Goal: Task Accomplishment & Management: Use online tool/utility

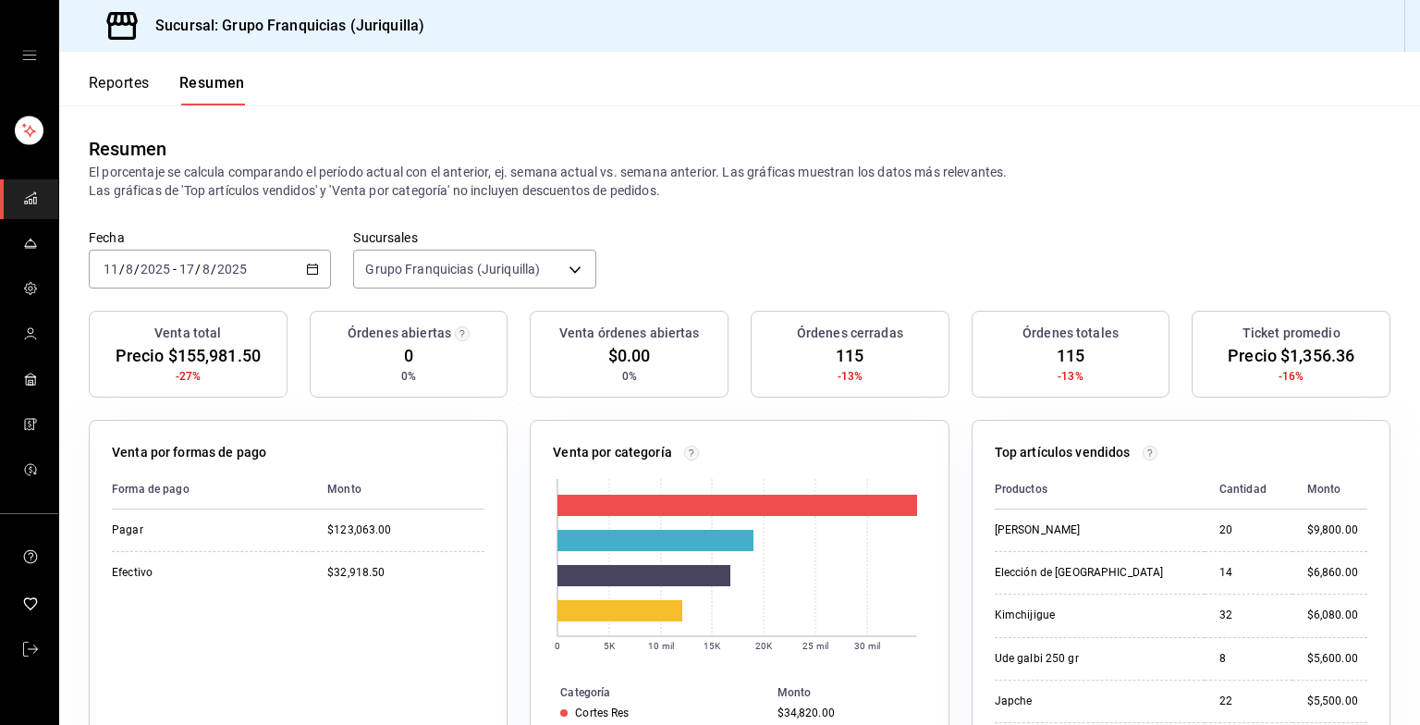
click at [115, 85] on font "Reportes" at bounding box center [119, 83] width 61 height 18
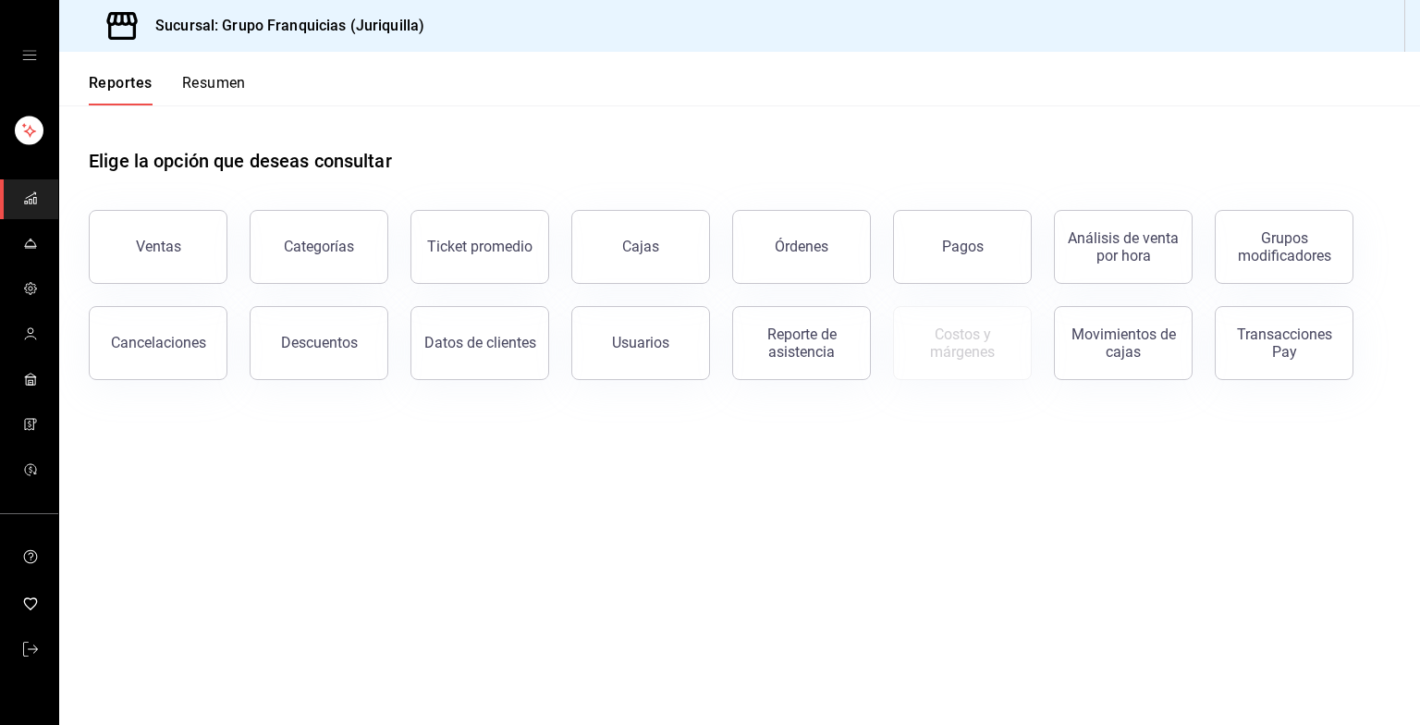
click at [211, 81] on font "Resumen" at bounding box center [214, 83] width 64 height 18
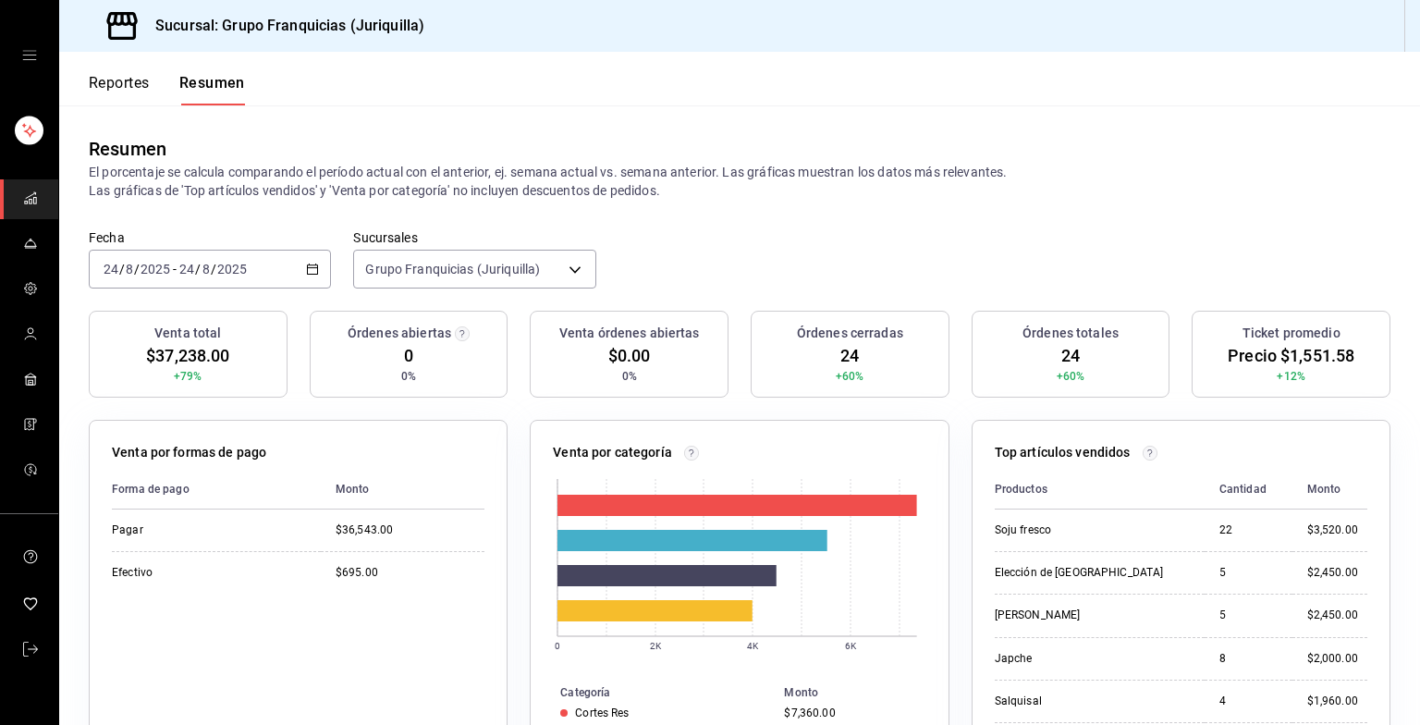
click at [267, 266] on div "[DATE] [DATE] - [DATE] [DATE]" at bounding box center [210, 269] width 242 height 39
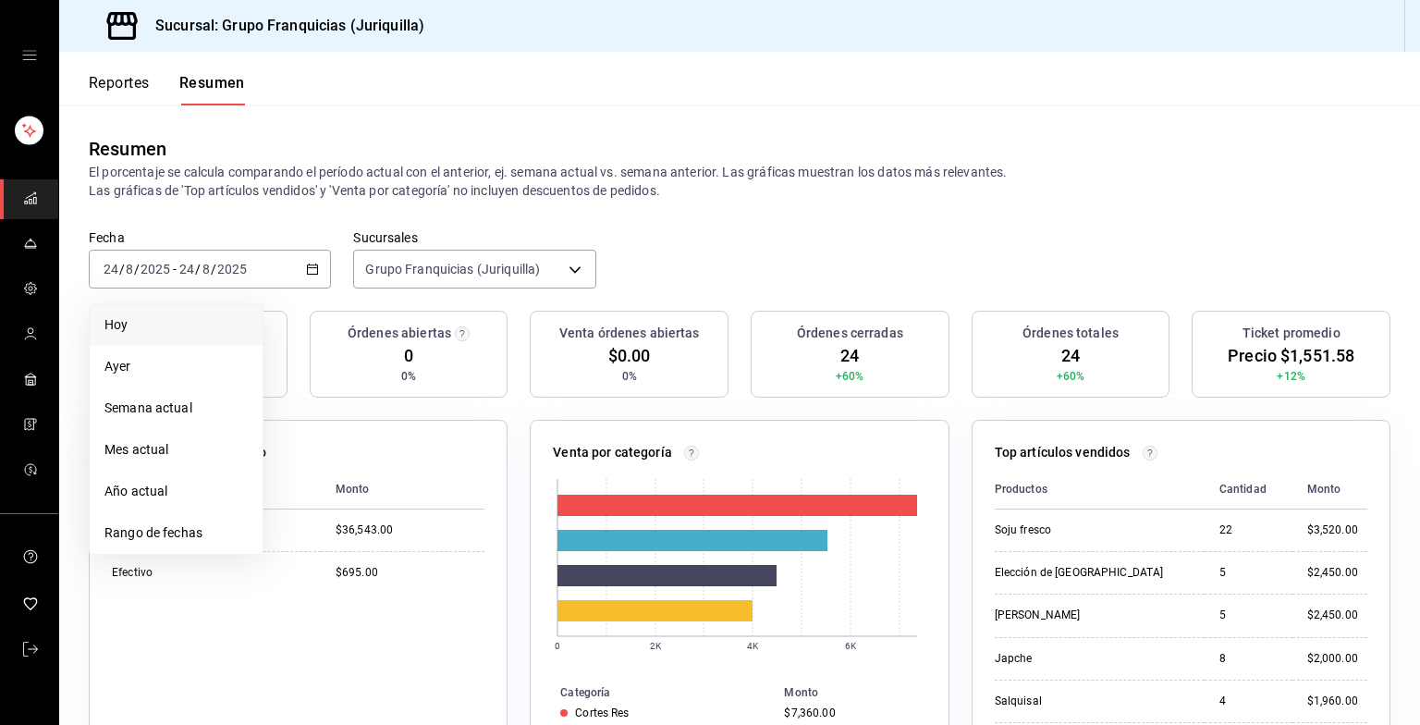
click at [180, 311] on li "Hoy" at bounding box center [176, 325] width 173 height 42
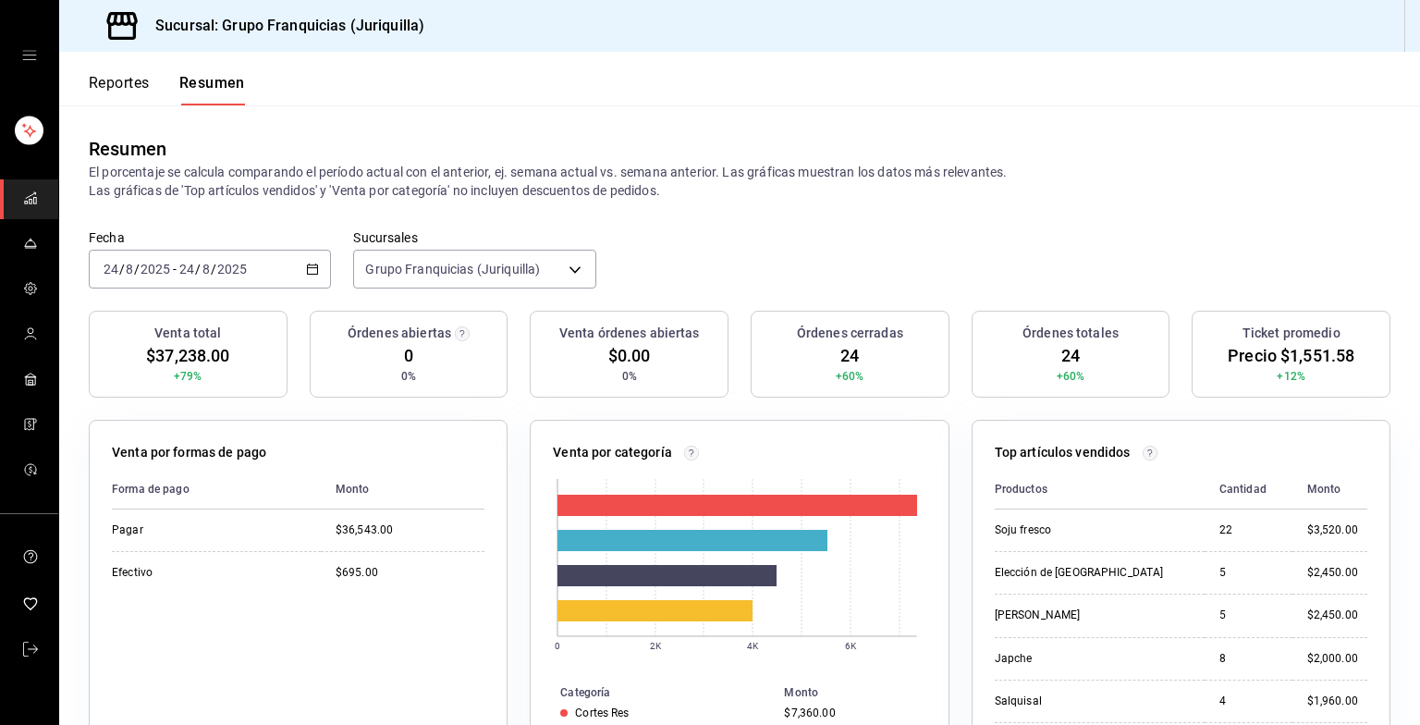
click at [309, 264] on \(Stroke\) "button" at bounding box center [312, 269] width 11 height 10
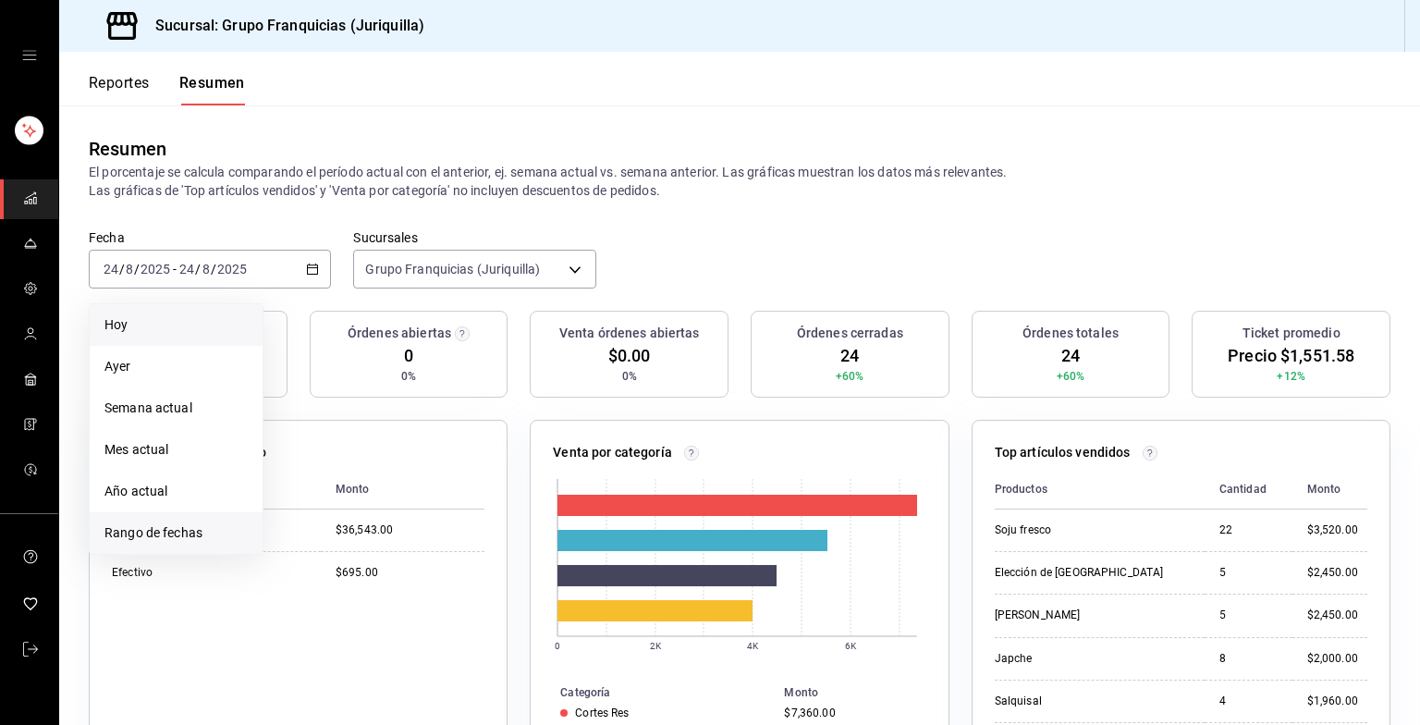
click at [171, 533] on span "Rango de fechas" at bounding box center [175, 532] width 143 height 19
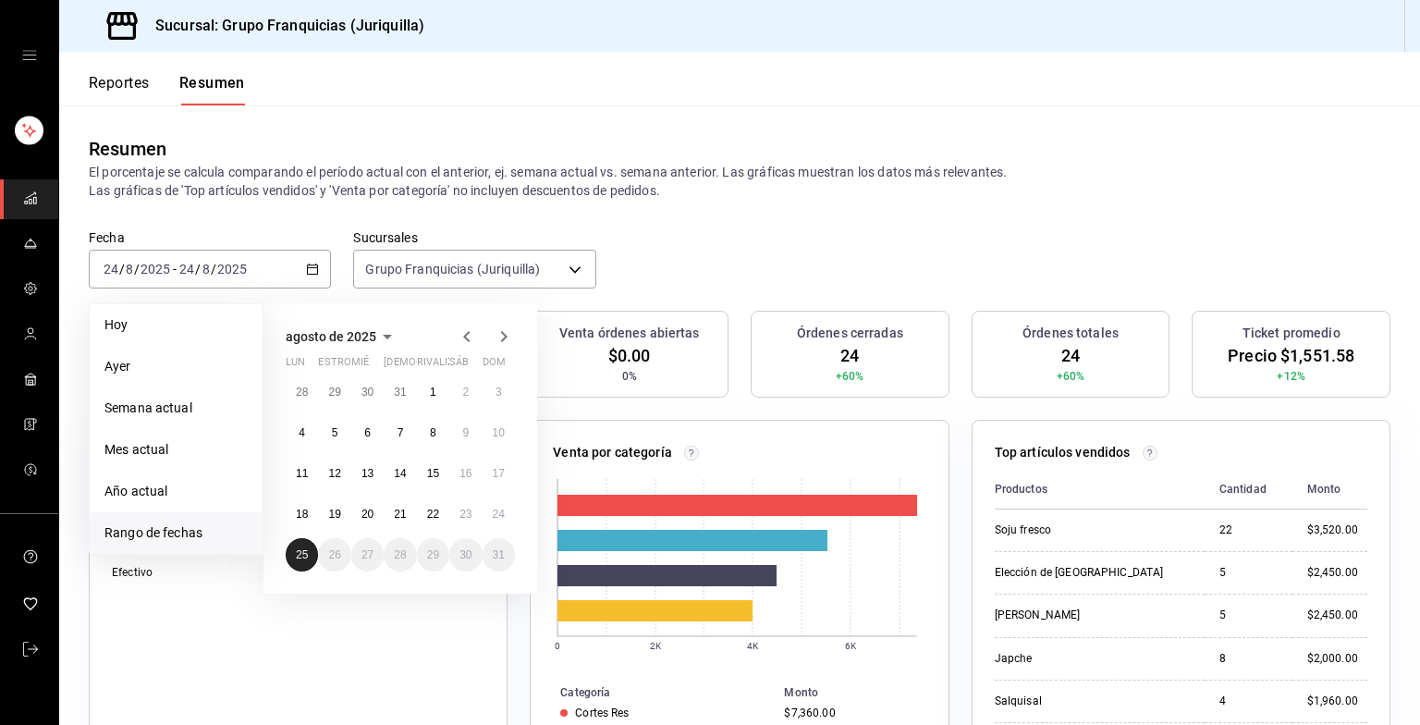
click at [298, 557] on abbr "25" at bounding box center [302, 554] width 12 height 13
click at [293, 546] on button "25" at bounding box center [302, 554] width 32 height 33
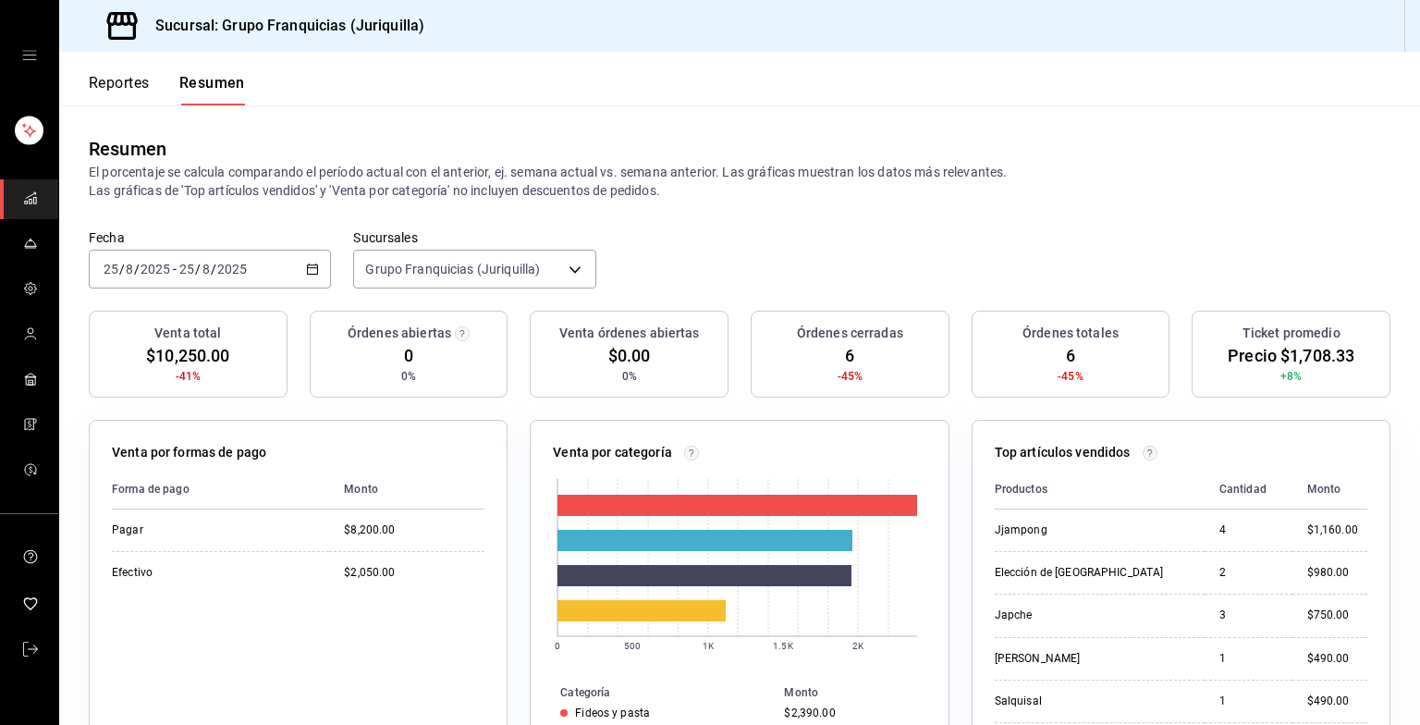
click at [143, 77] on font "Reportes" at bounding box center [119, 83] width 61 height 18
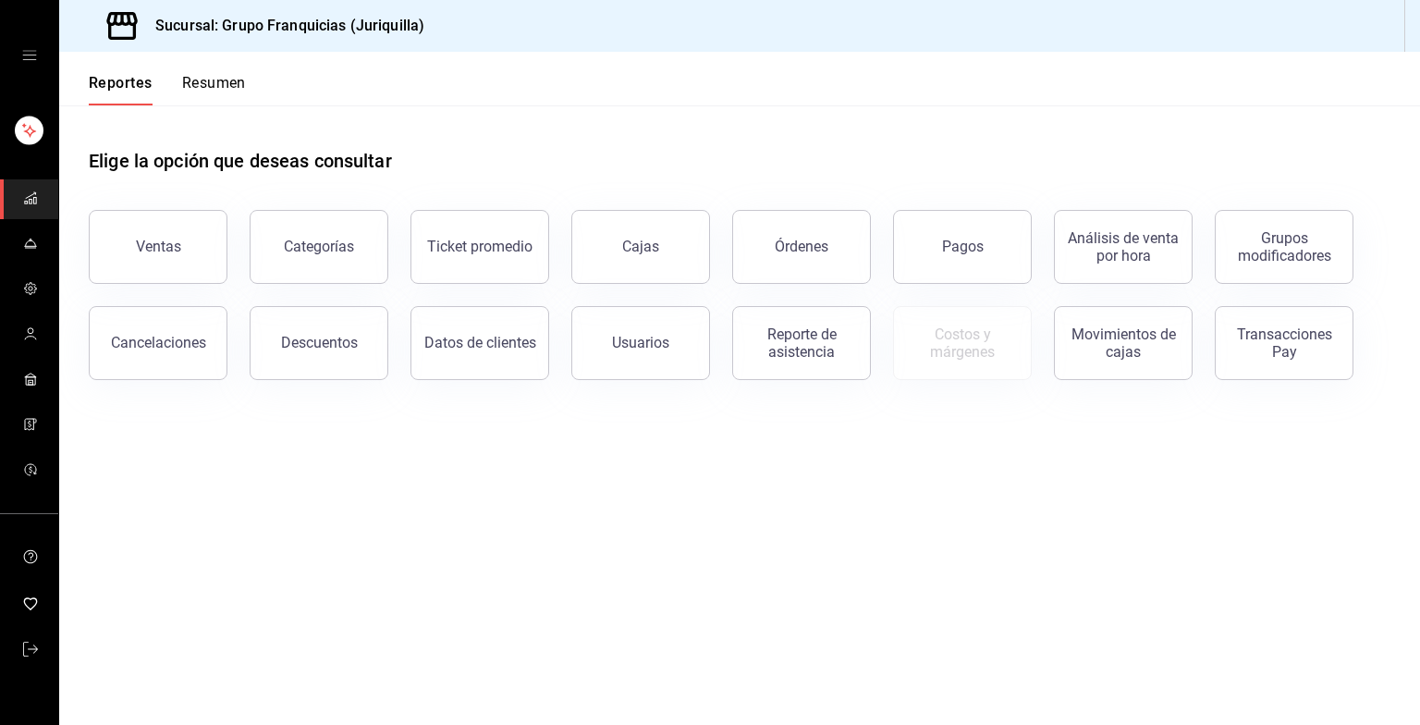
click at [839, 483] on main "Elige la opción que deseas consultar Ventas Categorías Ticket promedio Cajas Ór…" at bounding box center [739, 414] width 1361 height 619
click at [965, 249] on div "Pagos" at bounding box center [963, 247] width 42 height 18
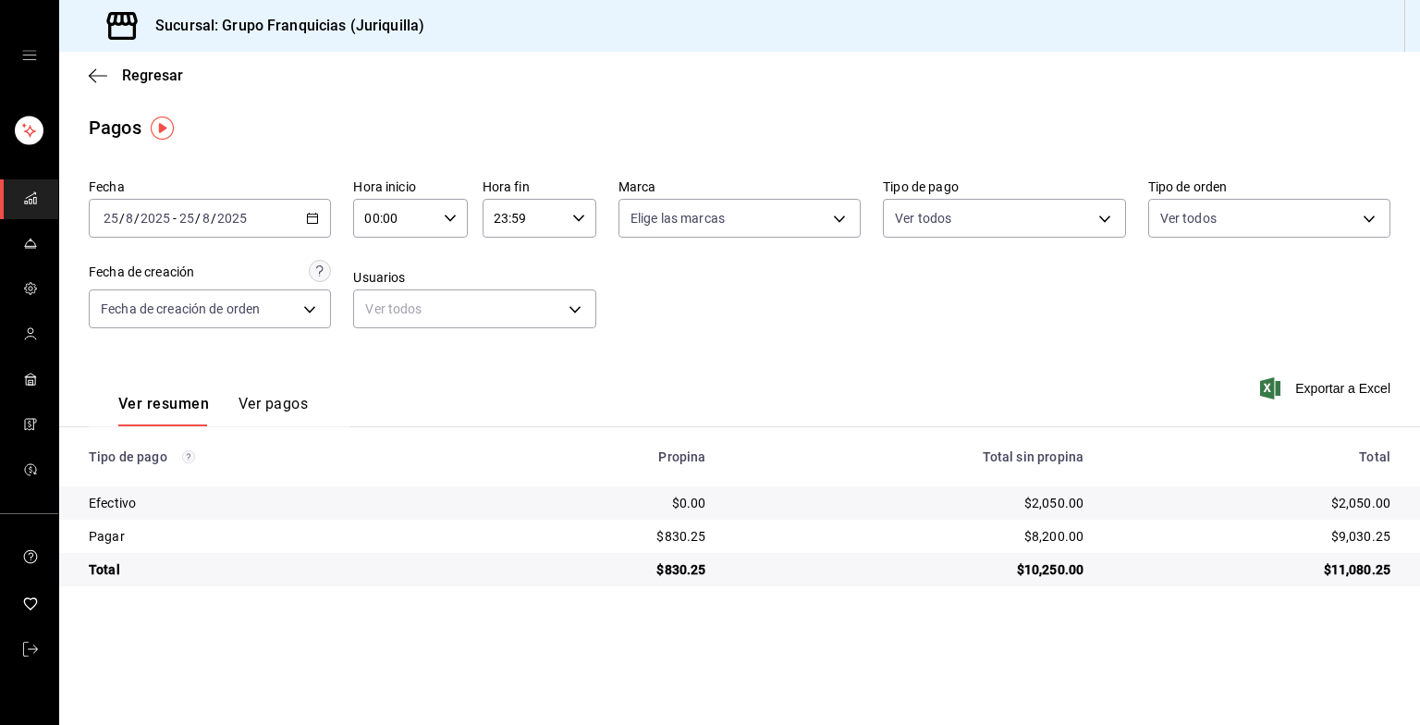
click at [274, 233] on div "[DATE] [DATE] - [DATE] [DATE]" at bounding box center [210, 218] width 242 height 39
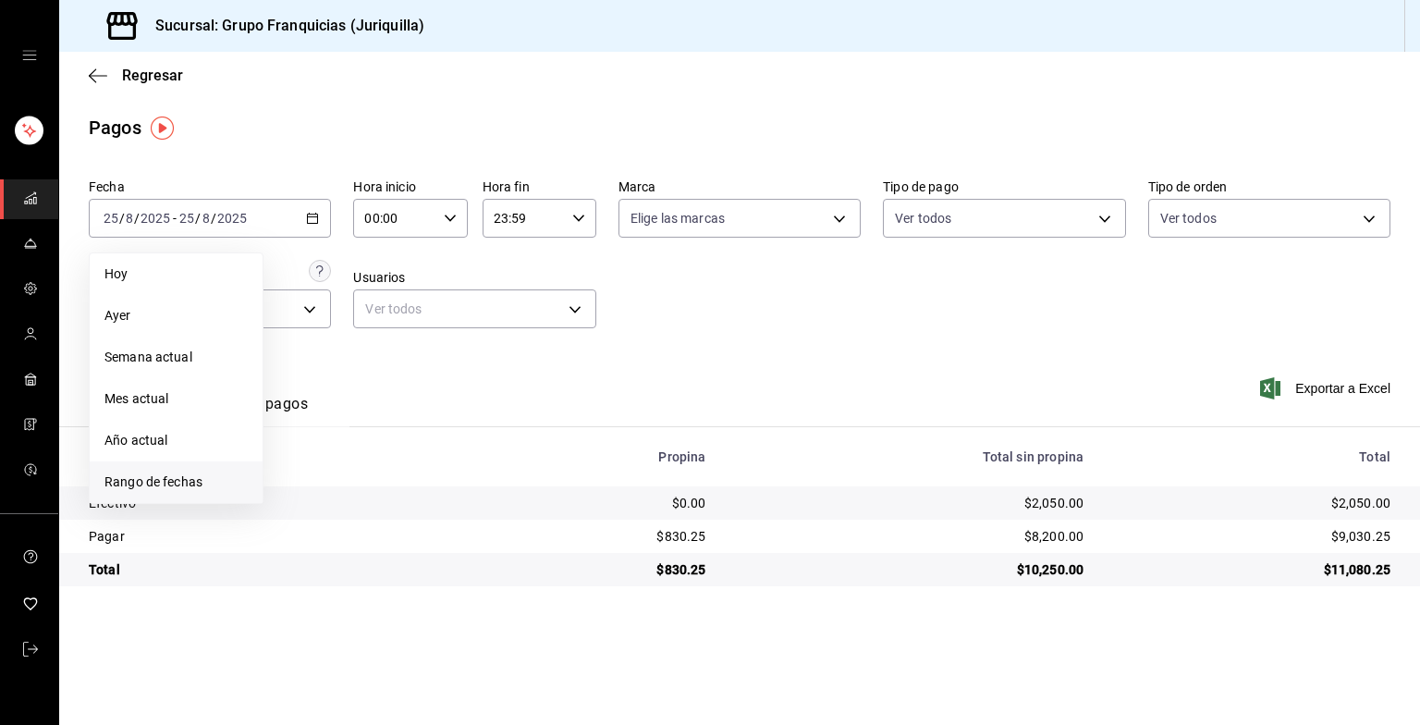
click at [177, 491] on span "Rango de fechas" at bounding box center [175, 481] width 143 height 19
click at [433, 449] on button "22" at bounding box center [433, 462] width 32 height 33
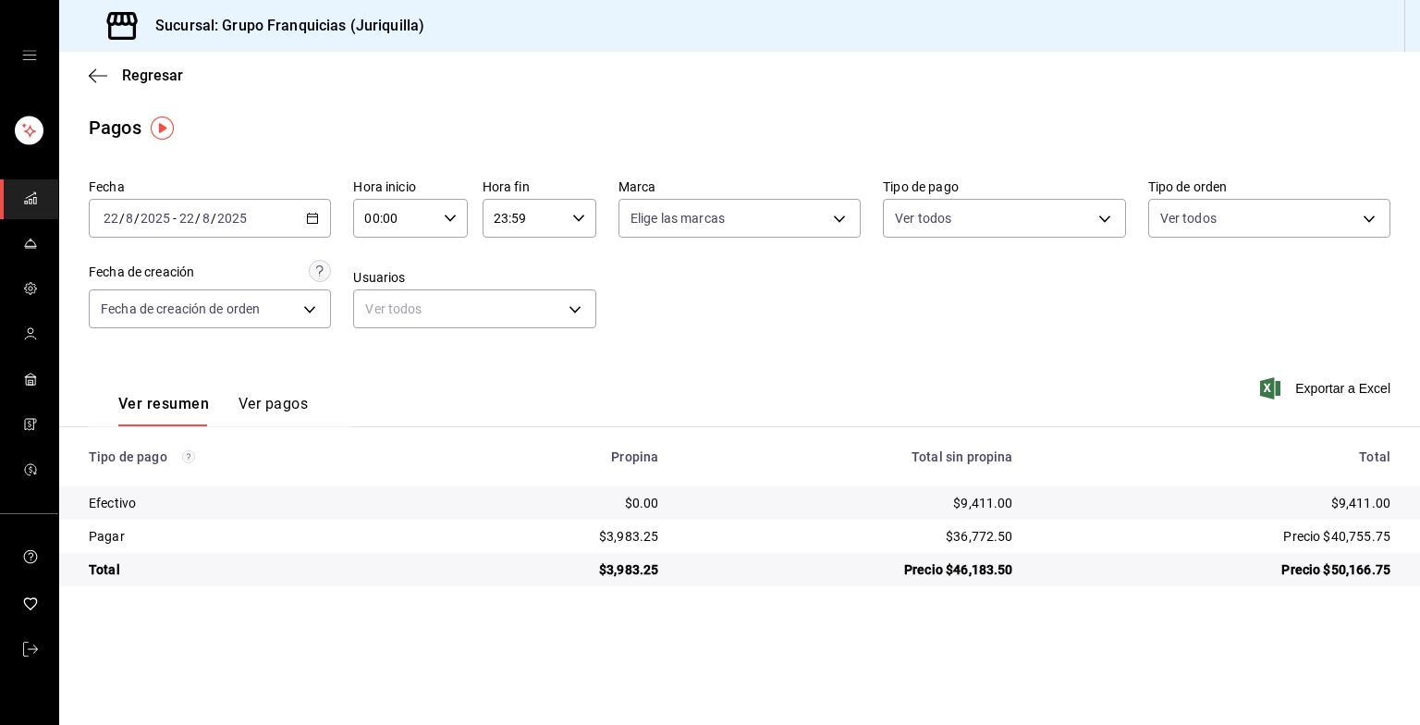
click at [278, 410] on button "Ver pagos" at bounding box center [272, 410] width 69 height 31
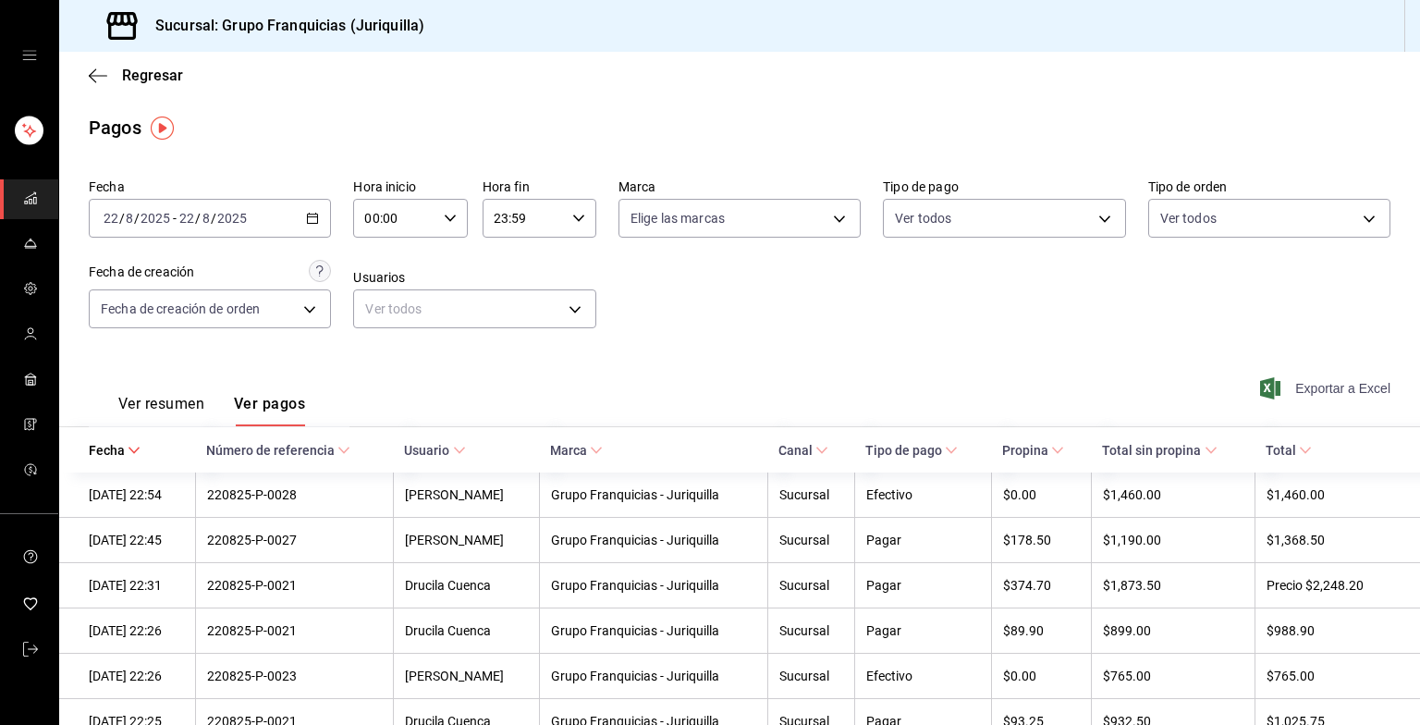
click at [1314, 392] on font "Exportar a Excel" at bounding box center [1342, 388] width 95 height 15
click at [262, 209] on div "[DATE] [DATE] - [DATE] [DATE]" at bounding box center [210, 218] width 242 height 39
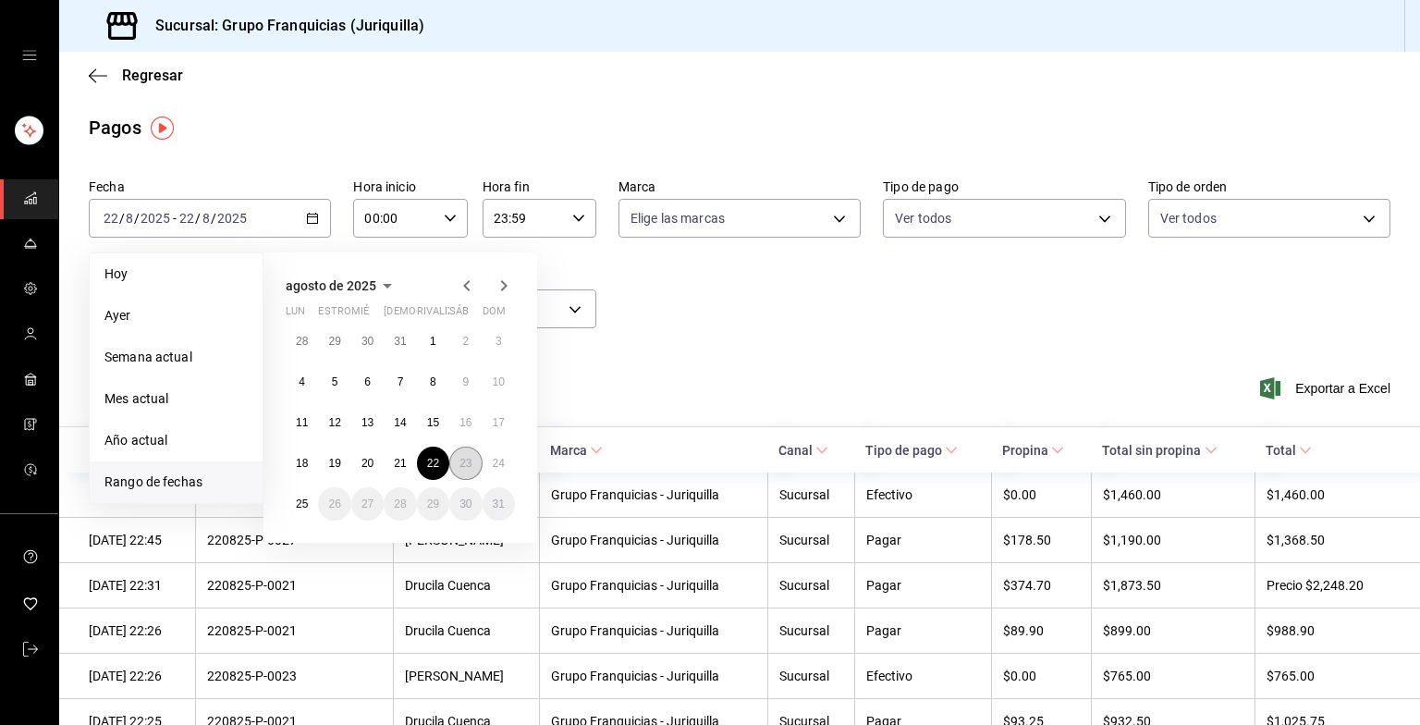
click at [459, 460] on abbr "23" at bounding box center [465, 463] width 12 height 13
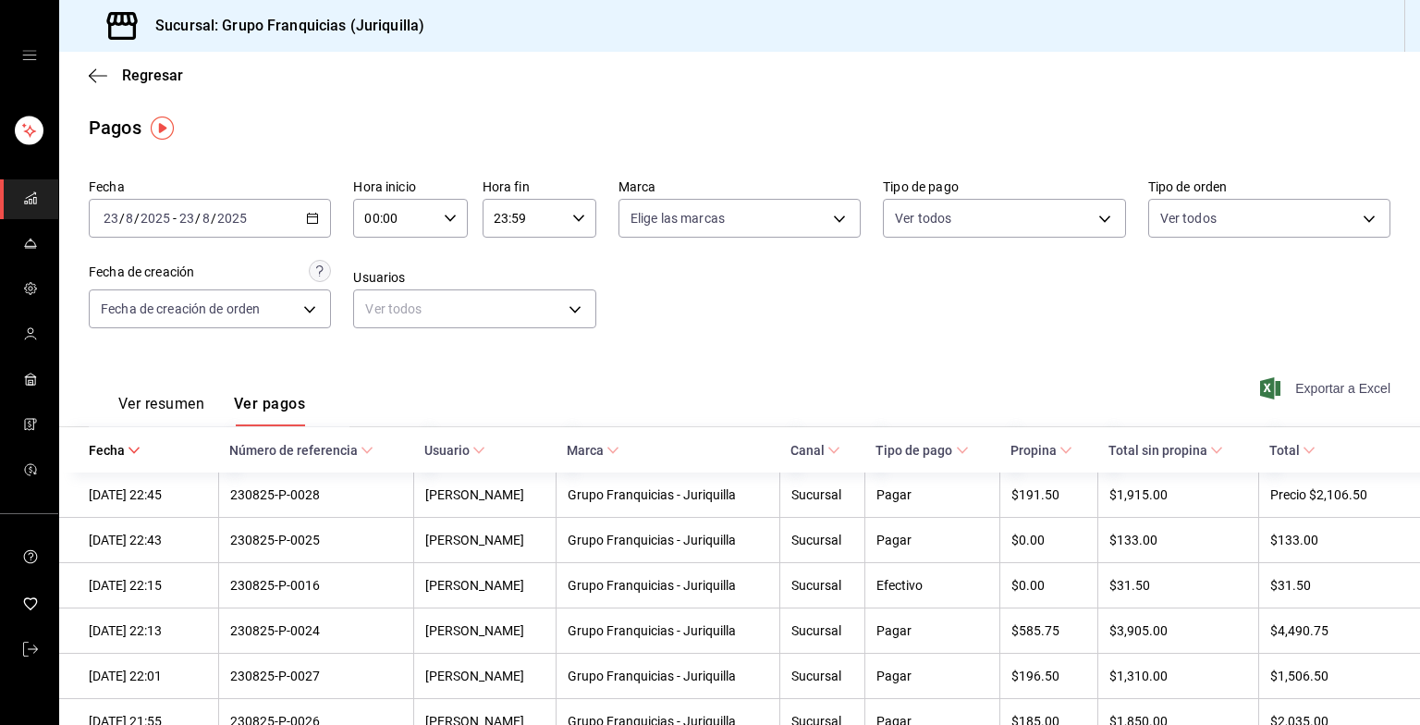
click at [1311, 392] on font "Exportar a Excel" at bounding box center [1342, 388] width 95 height 15
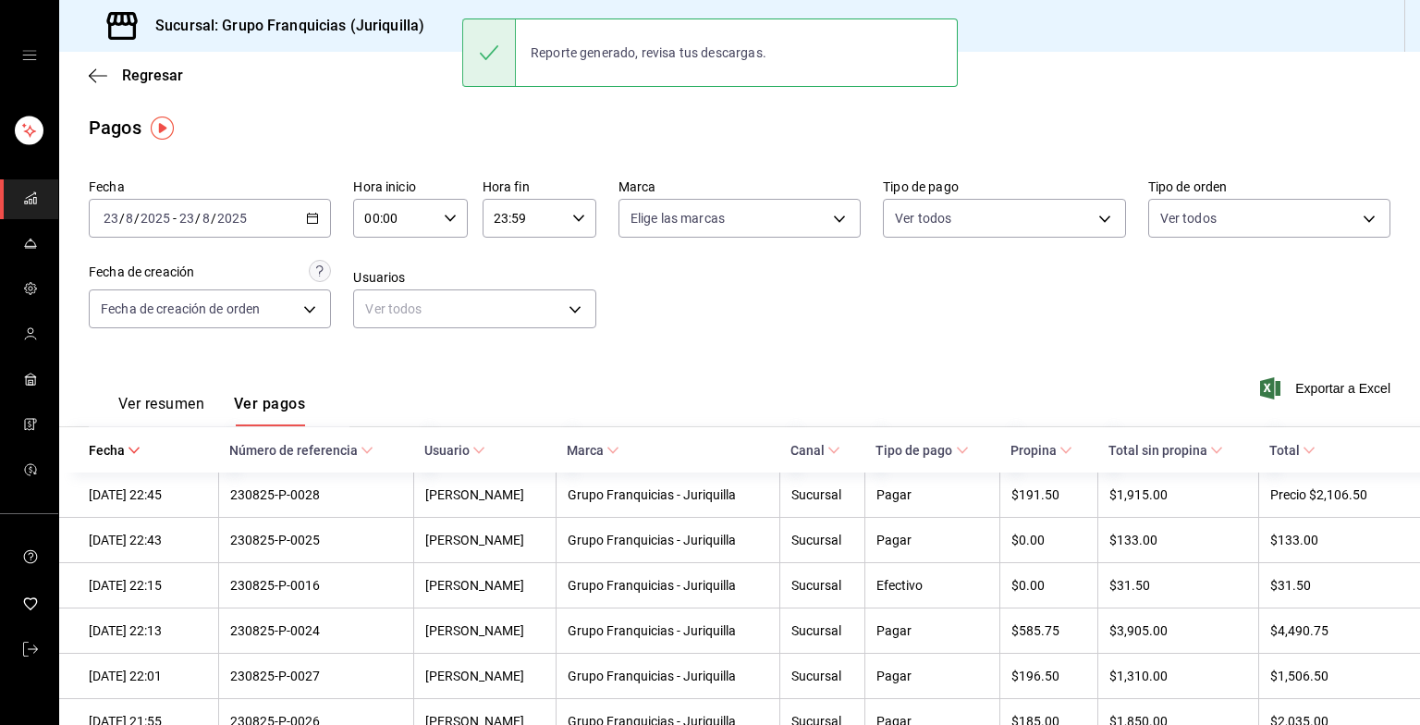
click at [620, 325] on div "Fecha [DATE] [DATE] - [DATE] [DATE] Hora inicio 00:00 Hora inicio Hora fin 23:5…" at bounding box center [739, 260] width 1301 height 179
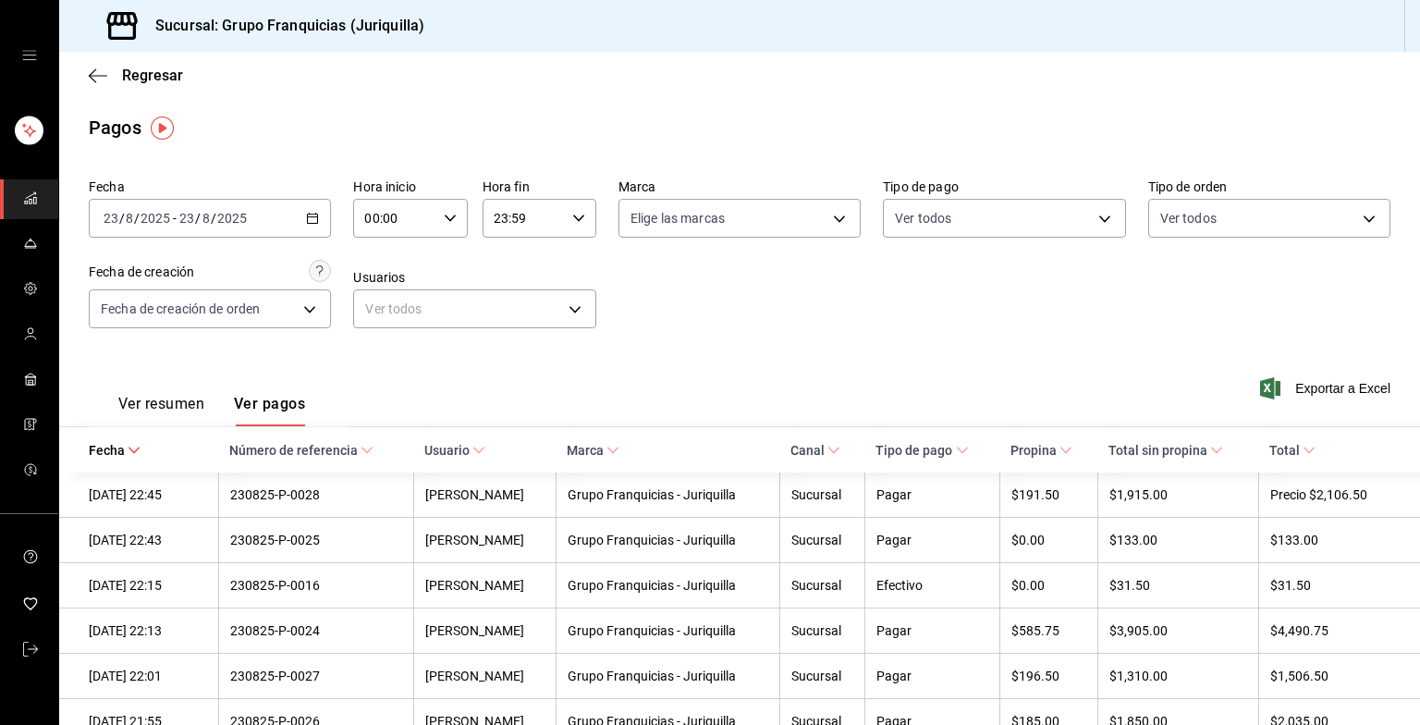
click at [299, 206] on div "[DATE] [DATE] - [DATE] [DATE]" at bounding box center [210, 218] width 242 height 39
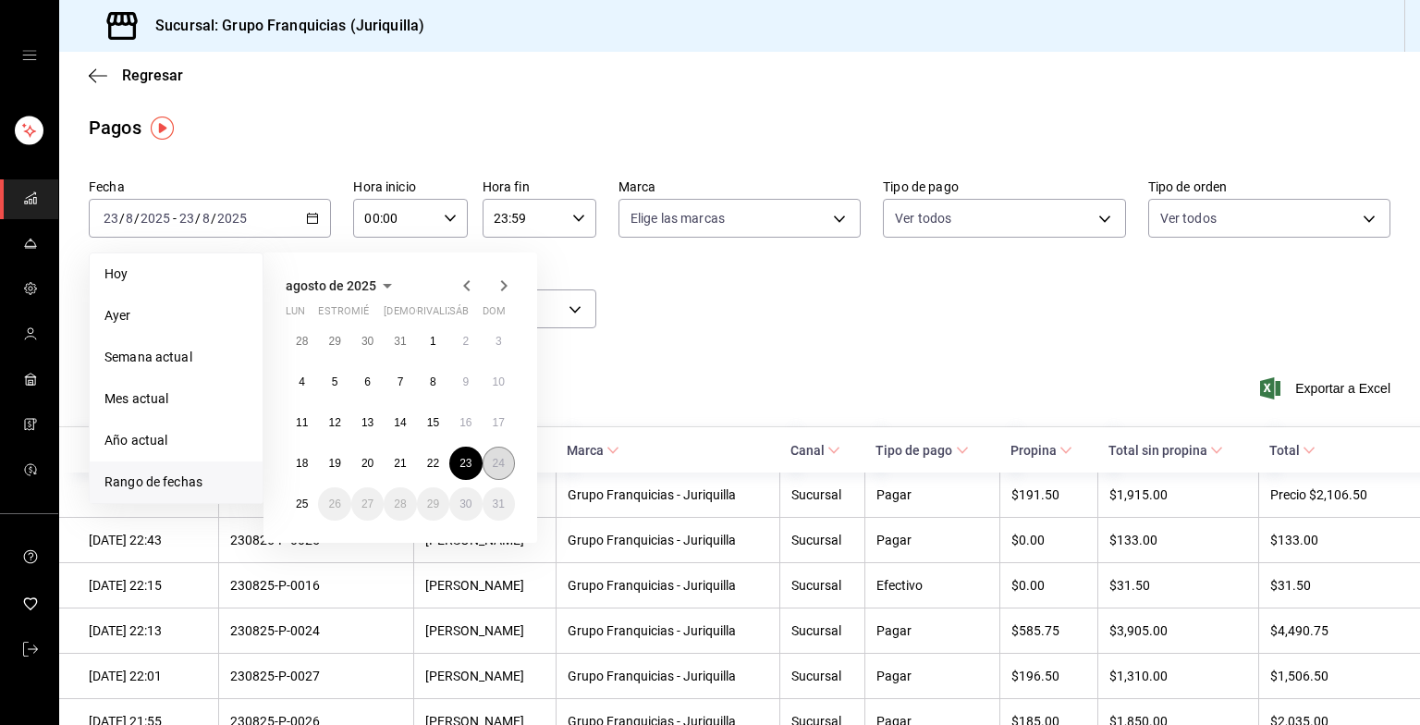
click at [500, 470] on button "24" at bounding box center [498, 462] width 32 height 33
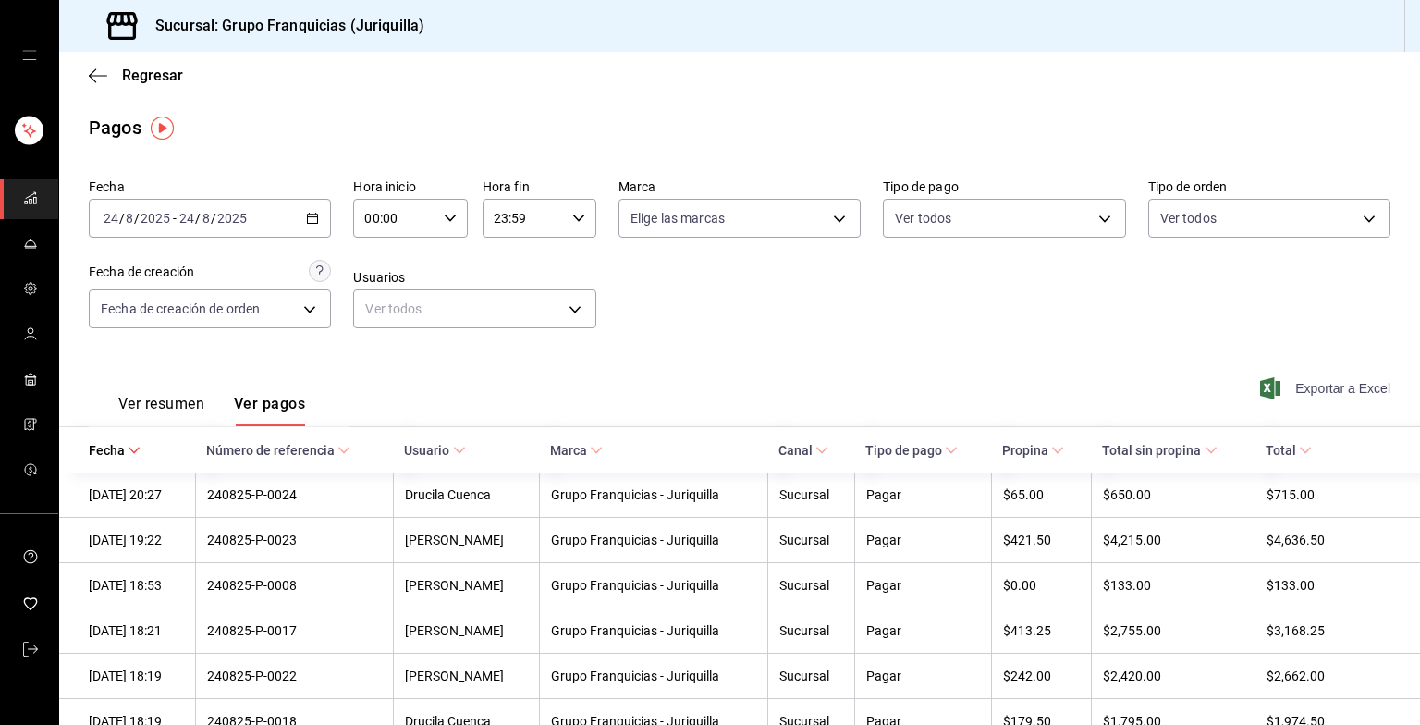
click at [1299, 381] on font "Exportar a Excel" at bounding box center [1342, 388] width 95 height 15
